Goal: Task Accomplishment & Management: Manage account settings

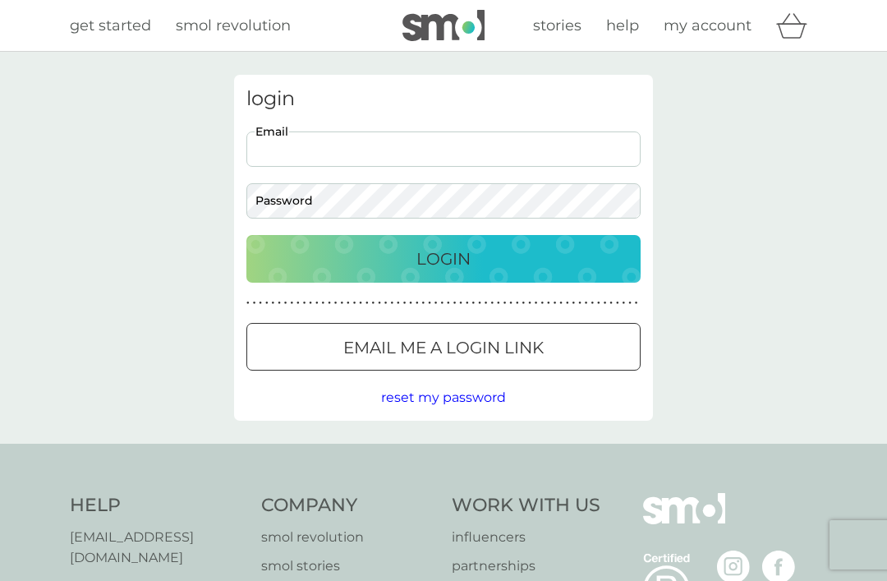
type input "[EMAIL_ADDRESS][DOMAIN_NAME]"
click at [444, 258] on button "Login" at bounding box center [443, 259] width 394 height 48
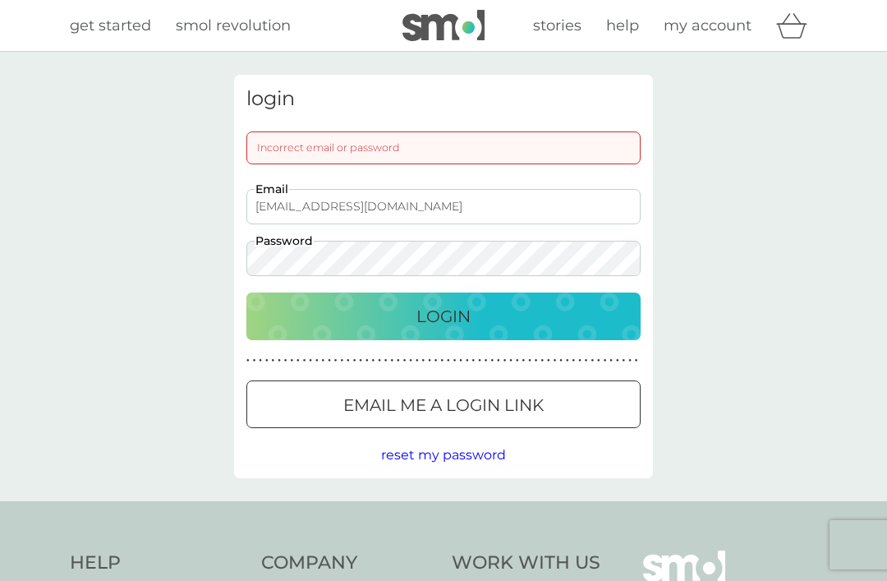
click at [437, 315] on p "Login" at bounding box center [444, 316] width 54 height 26
click at [449, 447] on span "reset my password" at bounding box center [443, 455] width 125 height 16
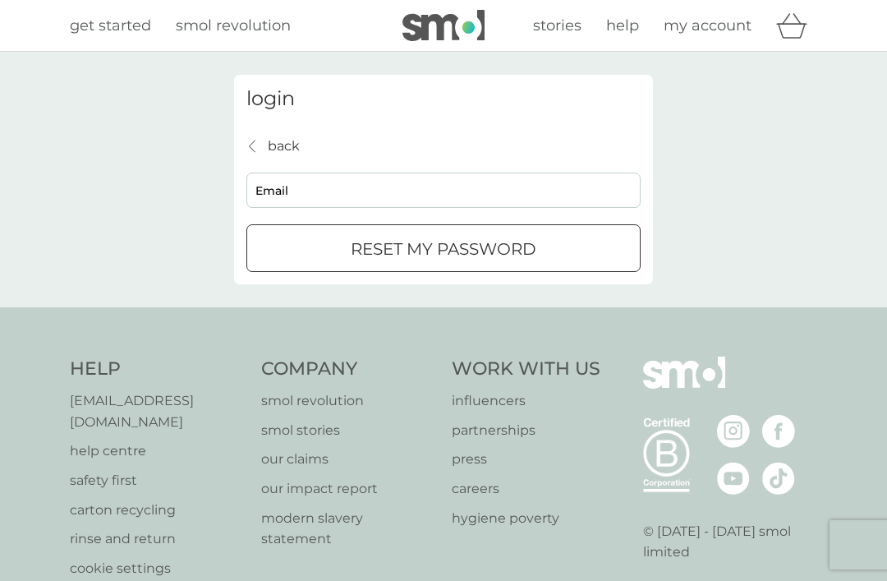
click at [289, 195] on input "Email" at bounding box center [443, 190] width 394 height 35
click at [263, 149] on div "back back" at bounding box center [272, 146] width 53 height 21
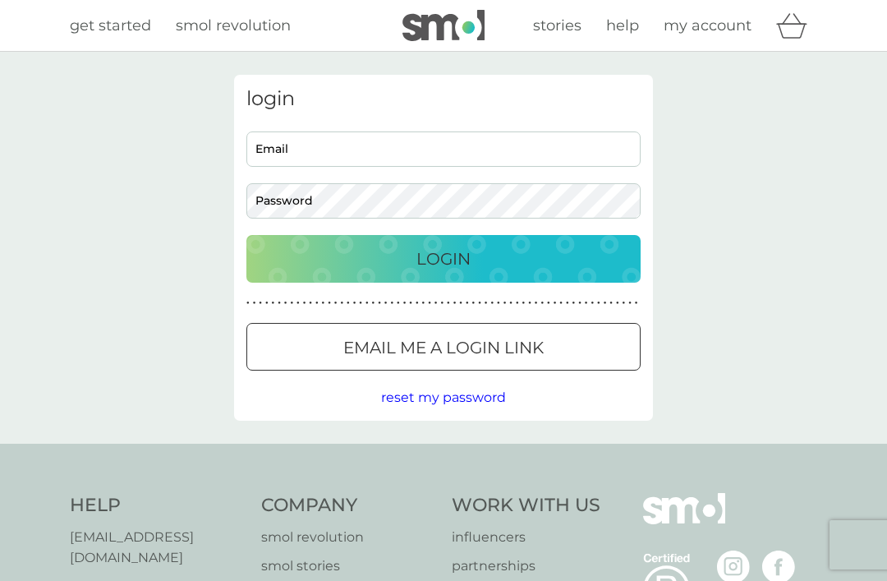
click at [279, 146] on input "Email" at bounding box center [443, 148] width 394 height 35
type input "[EMAIL_ADDRESS][DOMAIN_NAME]"
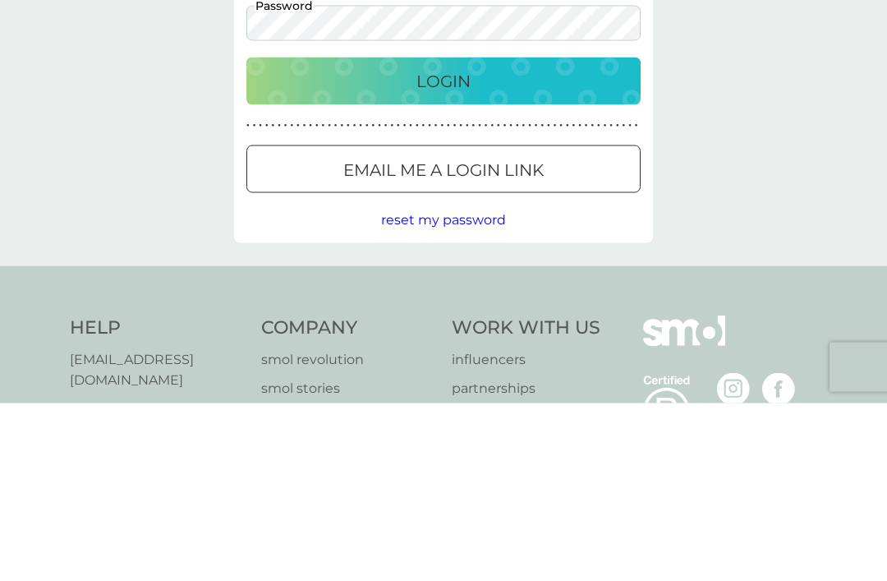
click at [448, 339] on div at bounding box center [443, 347] width 59 height 17
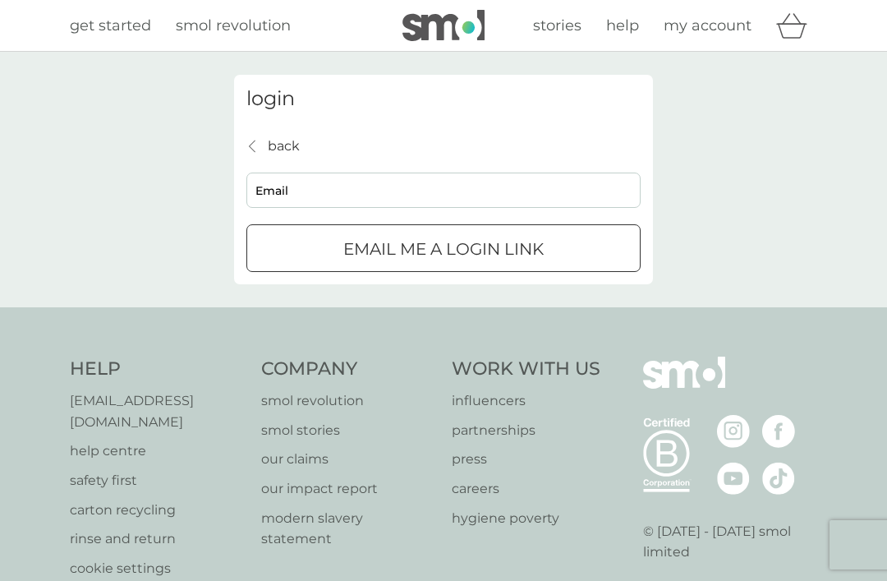
click at [274, 196] on input "Email" at bounding box center [443, 190] width 394 height 35
type input "[EMAIL_ADDRESS][DOMAIN_NAME]"
click at [441, 252] on div "submit" at bounding box center [443, 249] width 59 height 17
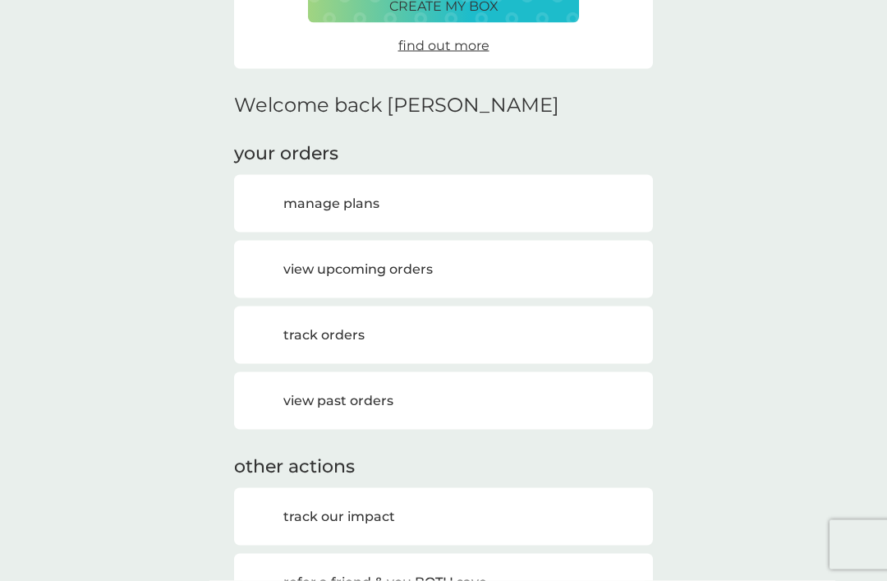
scroll to position [274, 0]
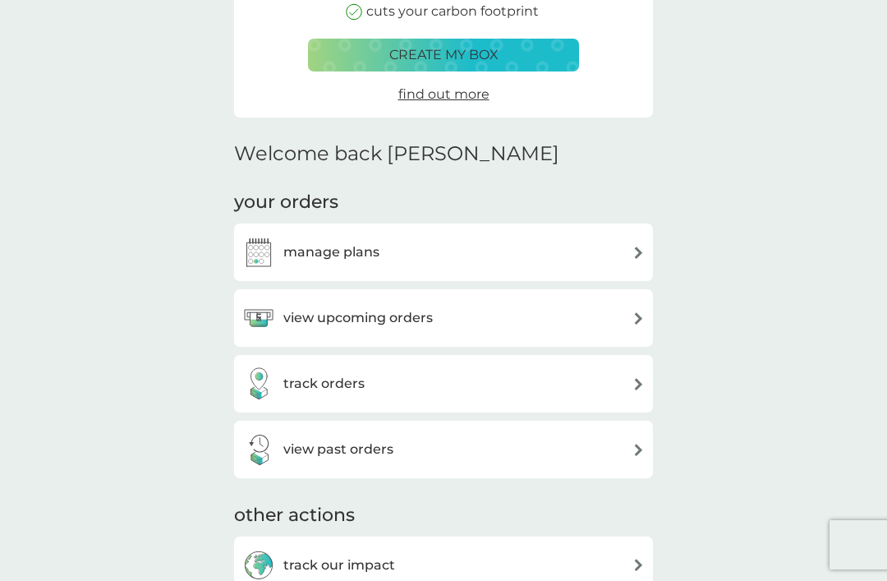
click at [636, 246] on img at bounding box center [639, 252] width 12 height 12
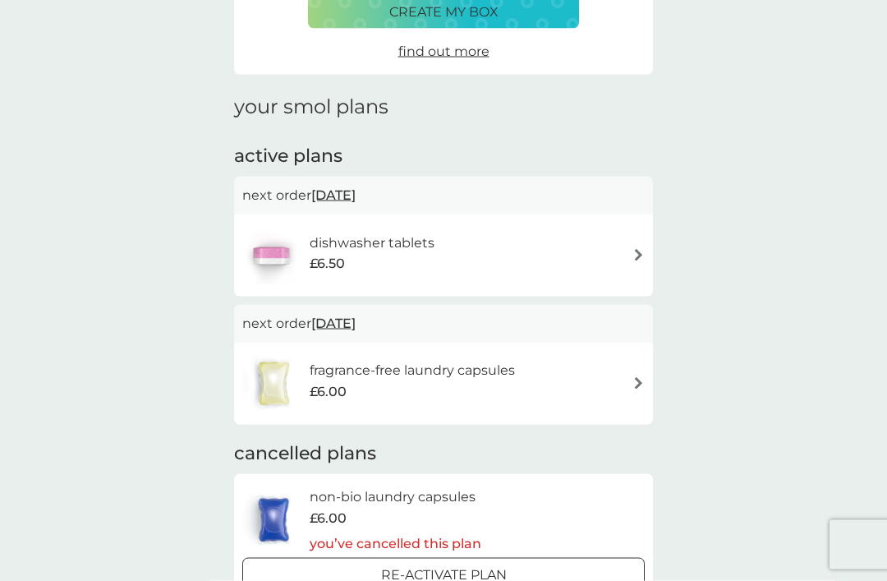
scroll to position [150, 0]
click at [641, 377] on img at bounding box center [639, 383] width 12 height 12
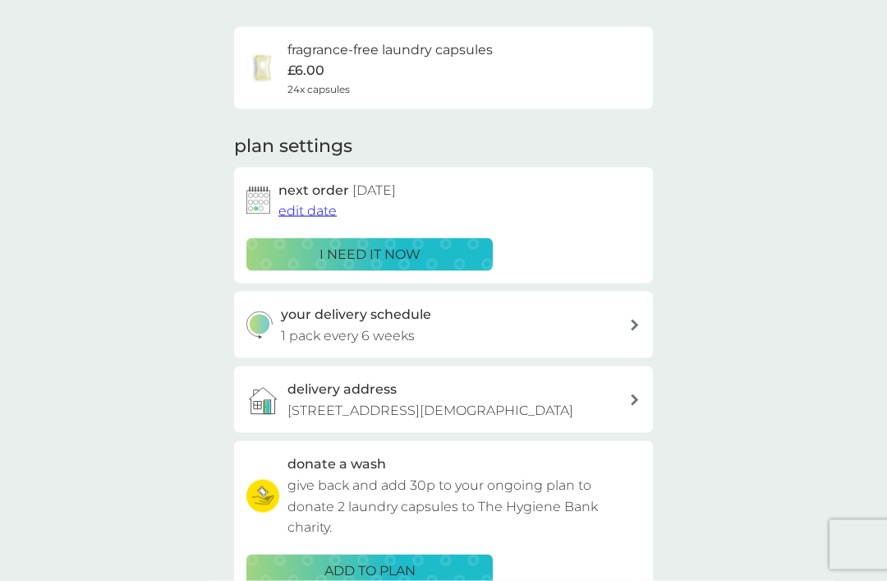
scroll to position [111, 0]
click at [364, 248] on p "i need it now" at bounding box center [370, 253] width 101 height 21
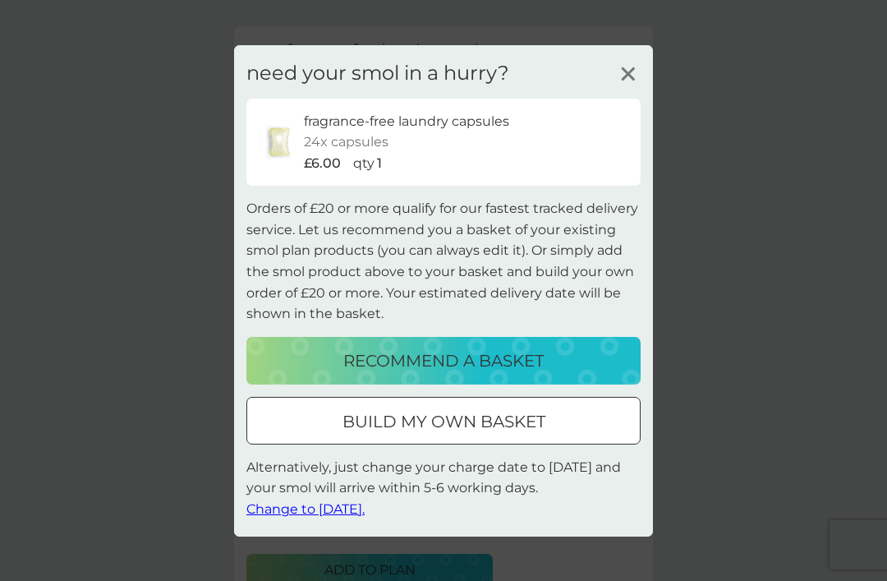
click at [629, 85] on icon at bounding box center [628, 73] width 25 height 25
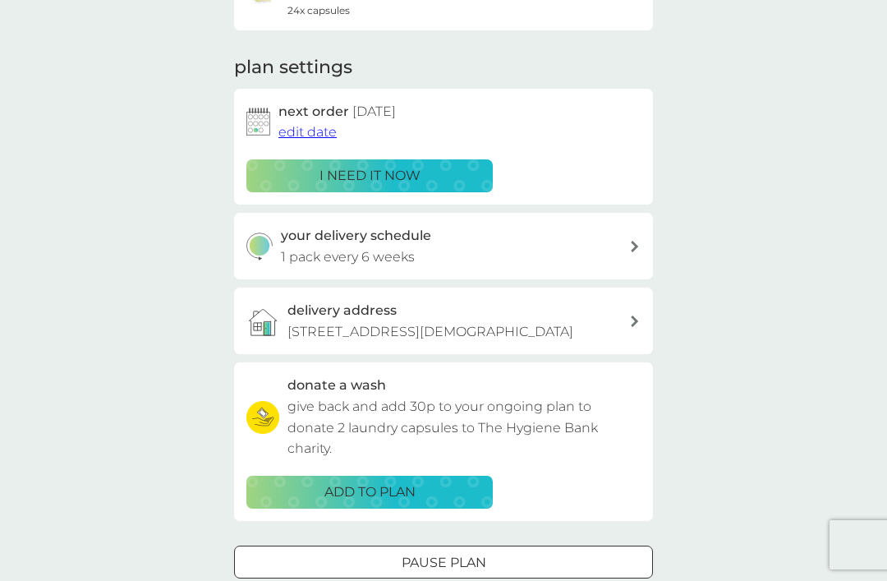
scroll to position [200, 0]
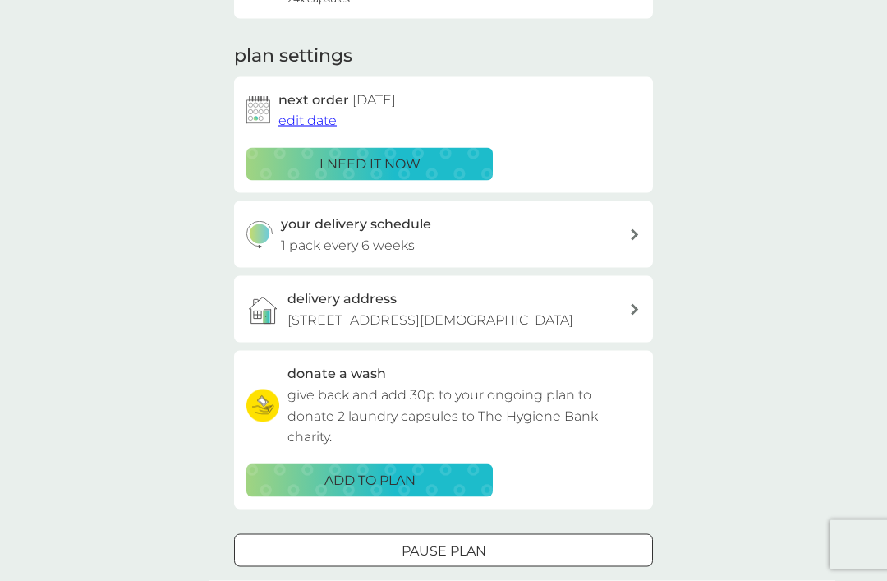
click at [632, 231] on icon at bounding box center [635, 235] width 8 height 12
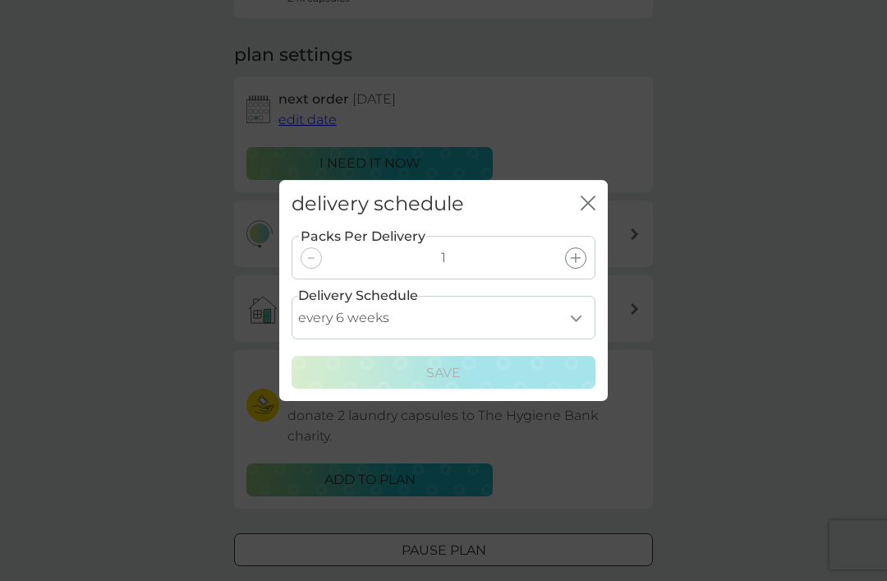
click at [574, 339] on select "every 1 week every 2 weeks every 3 weeks every 4 weeks every 5 weeks every 6 we…" at bounding box center [444, 318] width 304 height 44
select select "35"
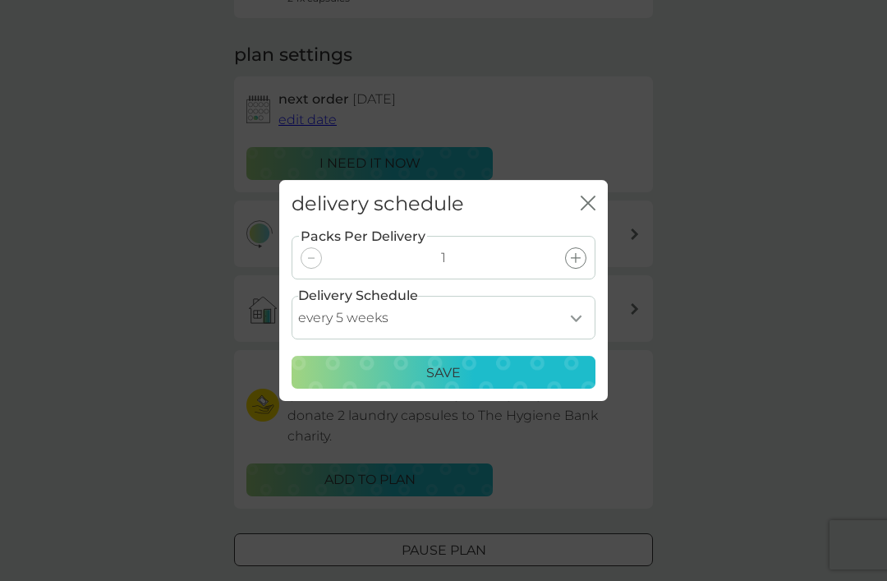
click at [449, 384] on p "Save" at bounding box center [443, 372] width 35 height 21
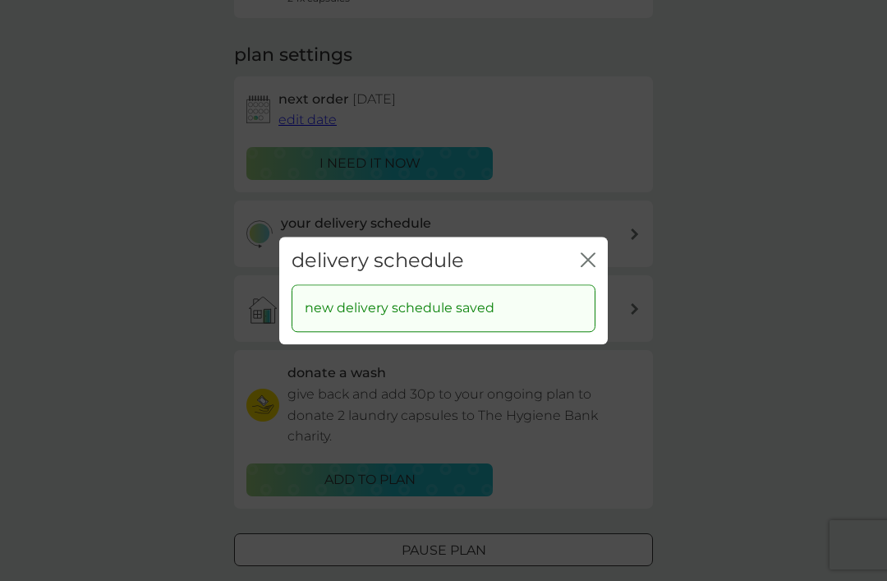
click at [582, 266] on icon "close" at bounding box center [585, 259] width 7 height 13
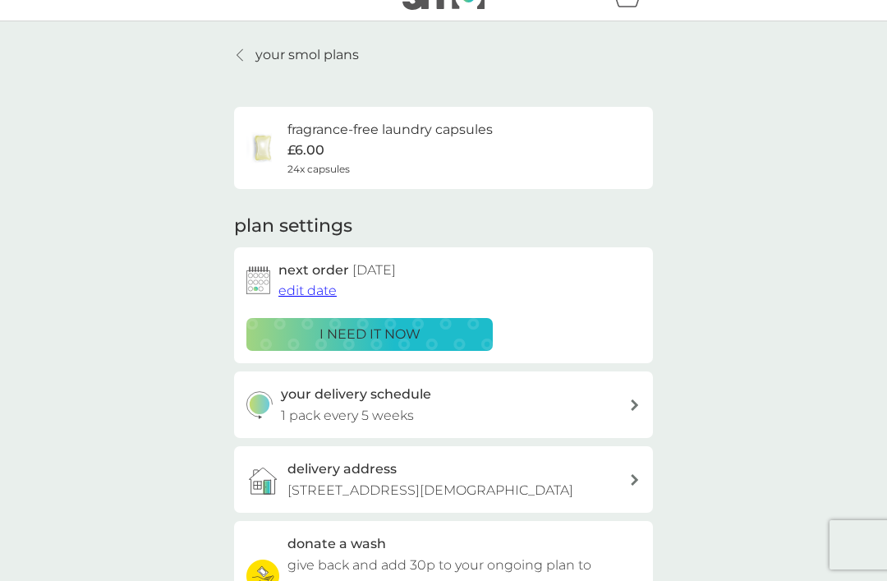
scroll to position [0, 0]
